Goal: Information Seeking & Learning: Learn about a topic

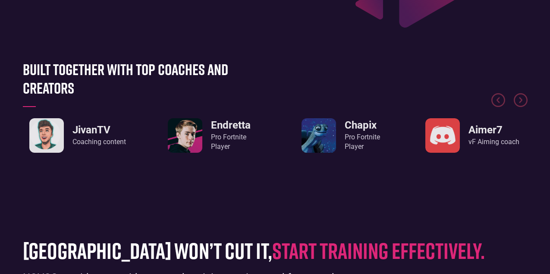
click at [191, 138] on img "1 / 8" at bounding box center [185, 135] width 34 height 34
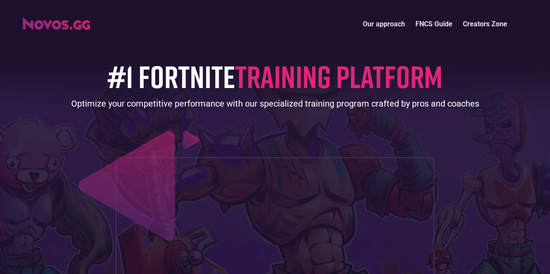
click at [436, 19] on link "FNCS Guide" at bounding box center [433, 24] width 47 height 19
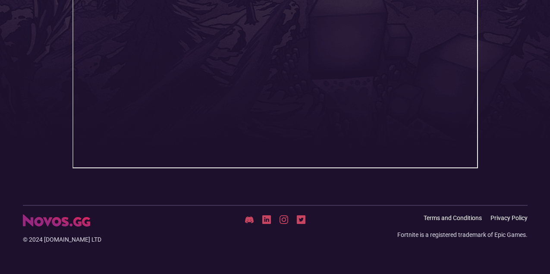
scroll to position [94, 0]
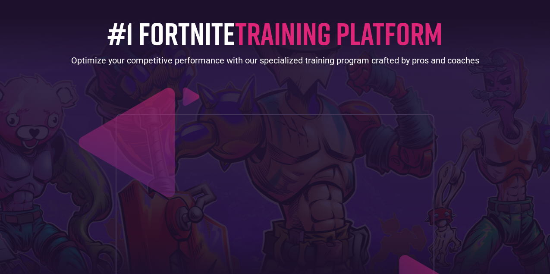
scroll to position [86, 0]
